Goal: Task Accomplishment & Management: Use online tool/utility

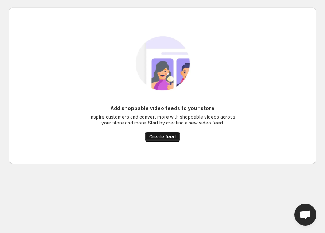
click at [172, 137] on span "Create feed" at bounding box center [162, 137] width 27 height 6
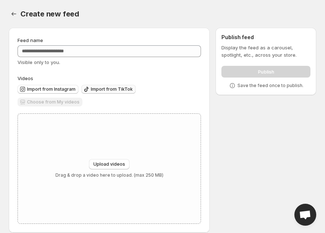
click at [110, 89] on span "Import from TikTok" at bounding box center [112, 89] width 42 height 6
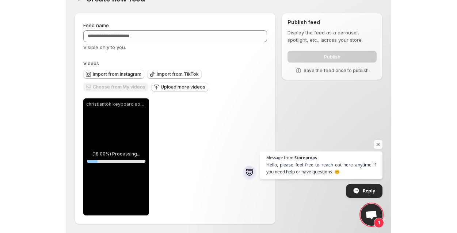
scroll to position [15, 0]
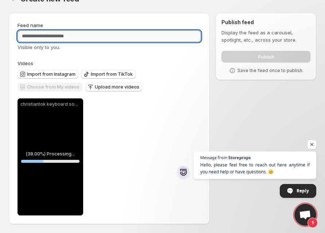
click at [116, 35] on input "Feed name" at bounding box center [110, 36] width 184 height 12
type input "**********"
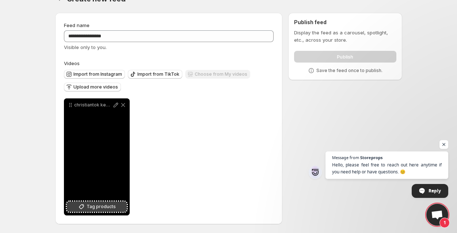
click at [105, 204] on span "Tag products" at bounding box center [101, 206] width 29 height 7
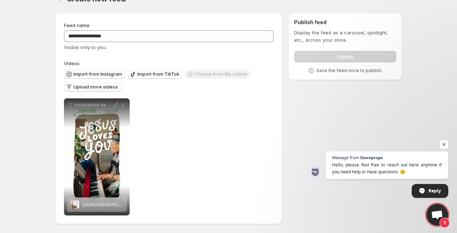
click at [315, 93] on div "**********" at bounding box center [225, 120] width 353 height 226
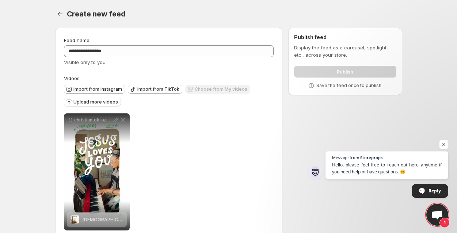
click at [325, 145] on span "Open chat" at bounding box center [443, 144] width 9 height 9
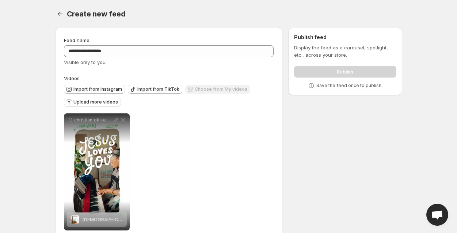
click at [325, 54] on p "Display the feed as a carousel, spotlight, etc., across your store." at bounding box center [345, 51] width 102 height 15
click at [325, 85] on p "Save the feed once to publish." at bounding box center [349, 86] width 66 height 6
click at [313, 85] on icon at bounding box center [310, 85] width 7 height 7
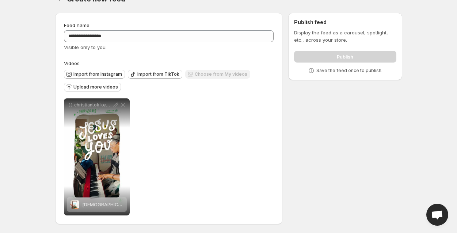
click at [325, 54] on div "Publish" at bounding box center [345, 55] width 102 height 15
click at [144, 75] on span "Import from TikTok" at bounding box center [158, 74] width 42 height 6
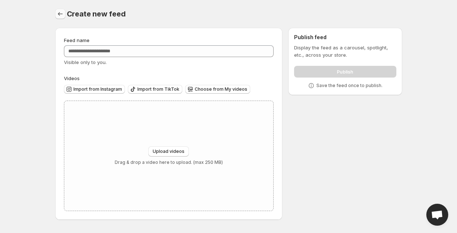
click at [61, 16] on icon "Settings" at bounding box center [60, 13] width 7 height 7
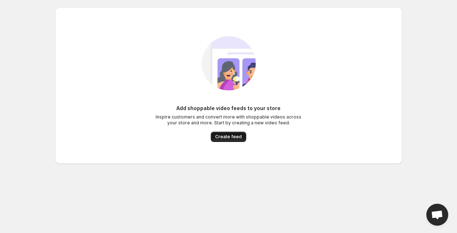
click at [215, 138] on button "Create feed" at bounding box center [228, 136] width 35 height 10
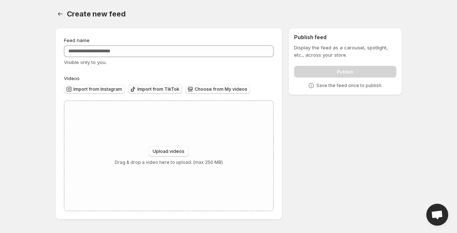
click at [167, 89] on span "Import from TikTok" at bounding box center [158, 89] width 42 height 6
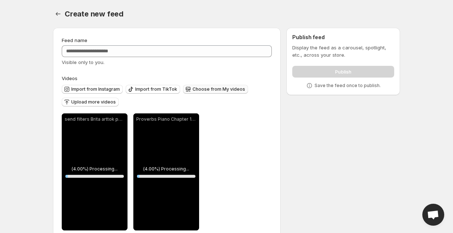
click at [211, 88] on span "Choose from My videos" at bounding box center [218, 89] width 53 height 6
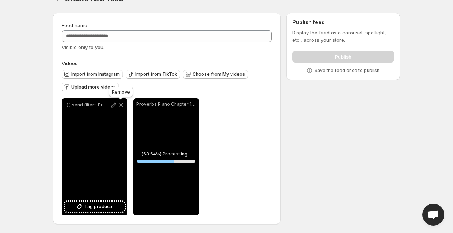
click at [121, 104] on icon at bounding box center [120, 104] width 7 height 7
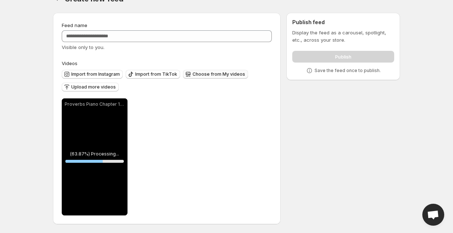
click at [211, 74] on span "Choose from My videos" at bounding box center [218, 74] width 53 height 6
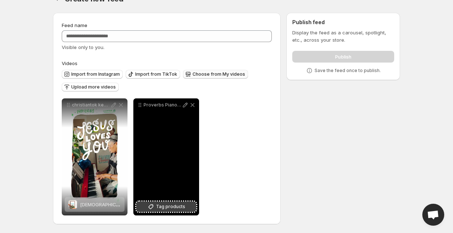
click at [160, 207] on span "Tag products" at bounding box center [170, 206] width 29 height 7
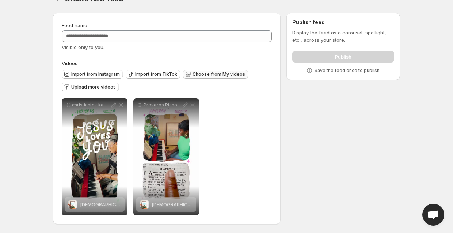
click at [220, 139] on div "**********" at bounding box center [167, 156] width 210 height 117
click at [214, 138] on div "**********" at bounding box center [167, 156] width 210 height 117
click at [337, 53] on div "Publish" at bounding box center [343, 55] width 102 height 15
click at [334, 35] on p "Display the feed as a carousel, spotlight, etc., across your store." at bounding box center [343, 36] width 102 height 15
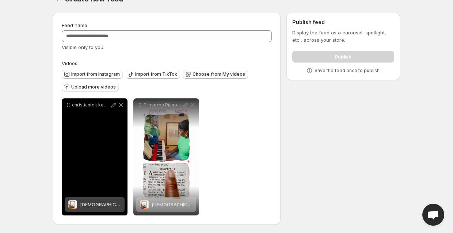
click at [96, 118] on div "christiantok keyboard soothing scripture" at bounding box center [95, 156] width 66 height 117
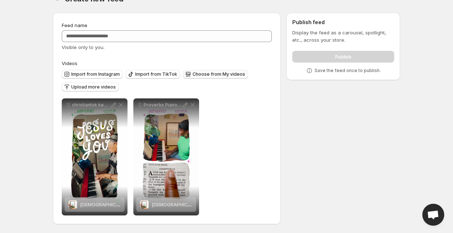
click at [219, 101] on div "**********" at bounding box center [167, 156] width 210 height 117
click at [108, 87] on span "Upload more videos" at bounding box center [93, 87] width 45 height 6
click at [157, 73] on span "Import from TikTok" at bounding box center [156, 74] width 42 height 6
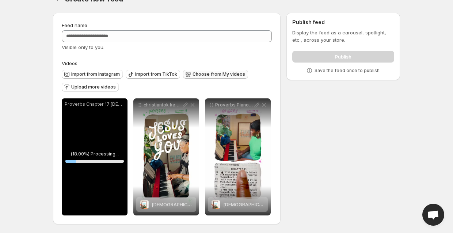
click at [346, 72] on p "Save the feed once to publish." at bounding box center [347, 71] width 66 height 6
click at [312, 70] on icon at bounding box center [309, 70] width 7 height 7
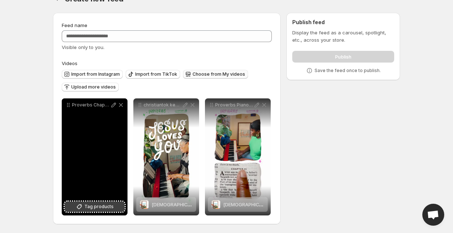
click at [103, 206] on span "Tag products" at bounding box center [98, 206] width 29 height 7
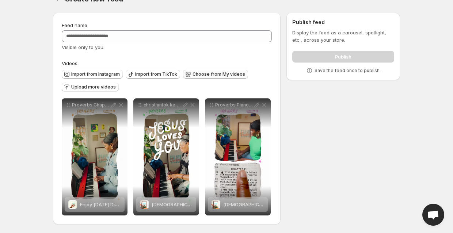
click at [349, 54] on div "Publish" at bounding box center [343, 55] width 102 height 15
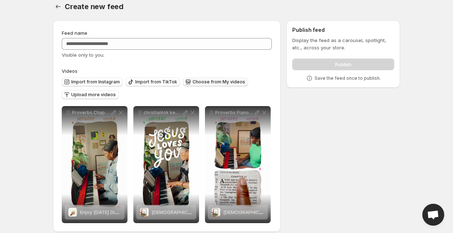
scroll to position [0, 0]
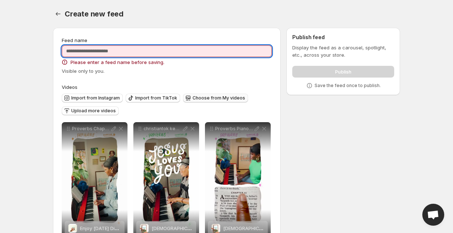
click at [161, 51] on input "Feed name" at bounding box center [167, 51] width 210 height 12
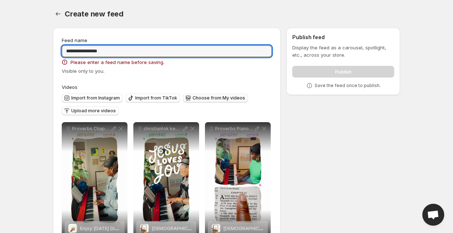
type input "**********"
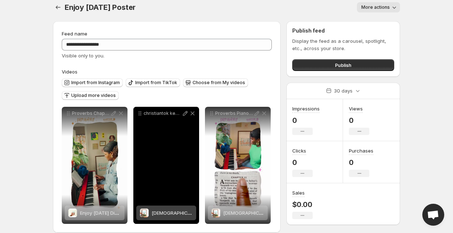
scroll to position [7, 0]
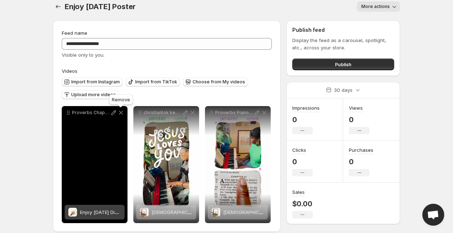
click at [121, 111] on icon at bounding box center [120, 112] width 7 height 7
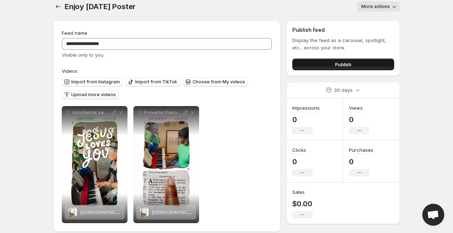
click at [327, 65] on button "Publish" at bounding box center [343, 64] width 102 height 12
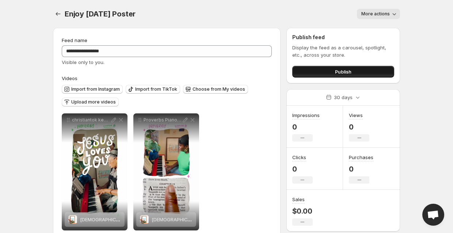
click at [340, 73] on span "Publish" at bounding box center [343, 71] width 16 height 7
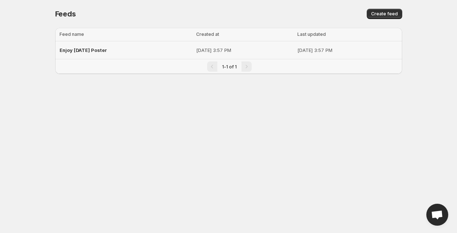
click at [326, 52] on p "[DATE] 3:57 PM" at bounding box center [347, 49] width 100 height 7
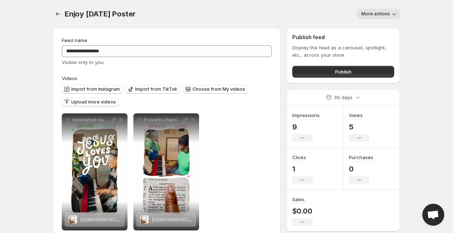
scroll to position [15, 0]
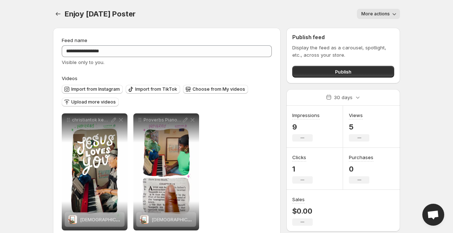
click at [389, 17] on button "More actions" at bounding box center [378, 14] width 43 height 10
click at [168, 16] on div "More actions" at bounding box center [272, 14] width 256 height 10
click at [57, 15] on icon "Settings" at bounding box center [57, 13] width 7 height 7
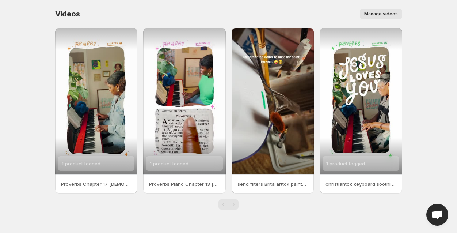
click at [382, 12] on span "Manage videos" at bounding box center [381, 14] width 34 height 6
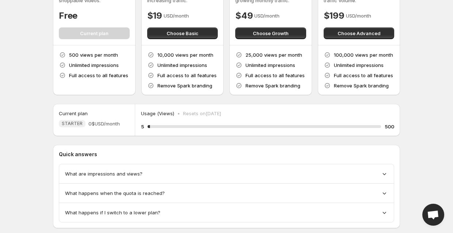
scroll to position [75, 0]
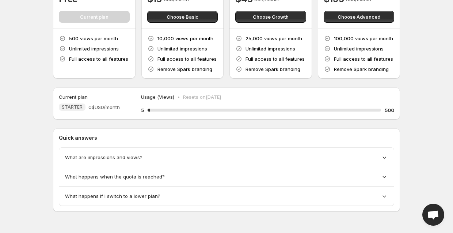
click at [145, 178] on span "What happens when the quota is reached?" at bounding box center [115, 176] width 100 height 7
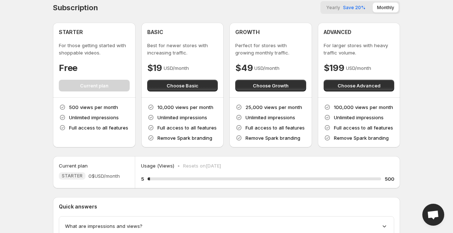
scroll to position [0, 0]
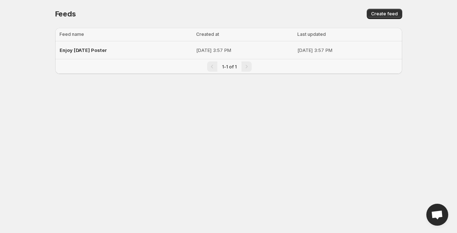
click at [308, 46] on td "[DATE] 3:57 PM" at bounding box center [348, 50] width 107 height 18
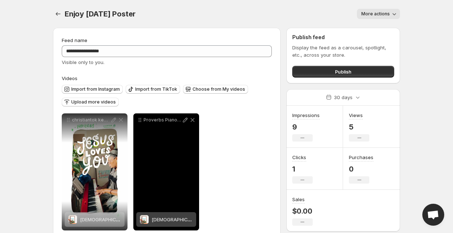
click at [176, 153] on div "Proverbs Piano Chapter 13 [DEMOGRAPHIC_DATA] reading wordofgod faithtok [DEMOGR…" at bounding box center [166, 171] width 66 height 117
